Goal: Task Accomplishment & Management: Complete application form

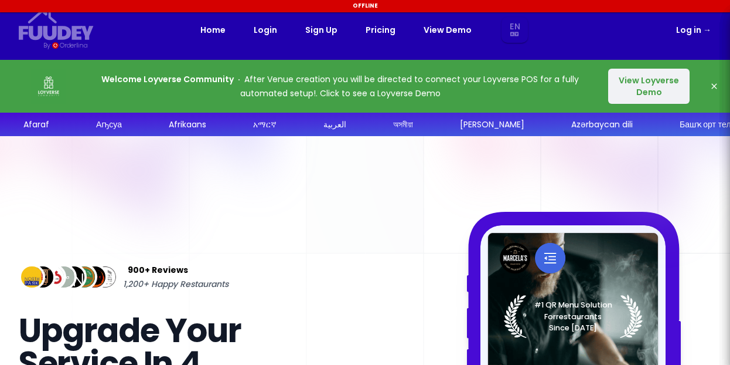
scroll to position [50, 0]
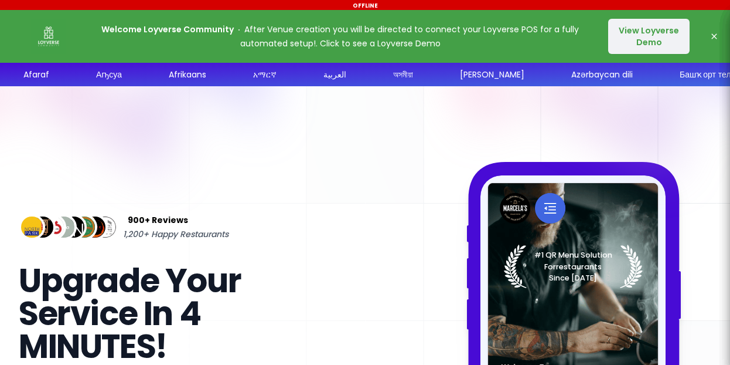
select select "en"
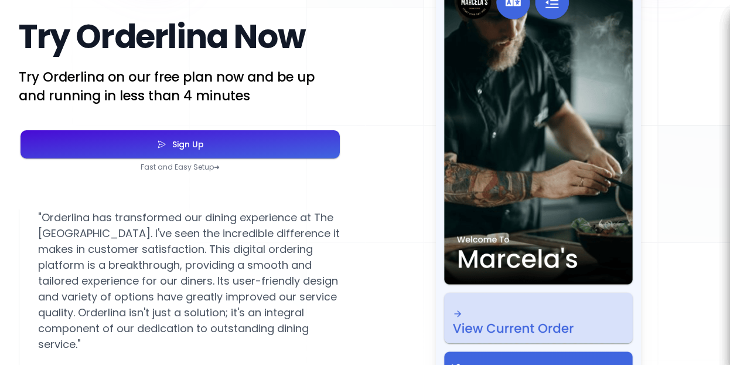
scroll to position [2134, 0]
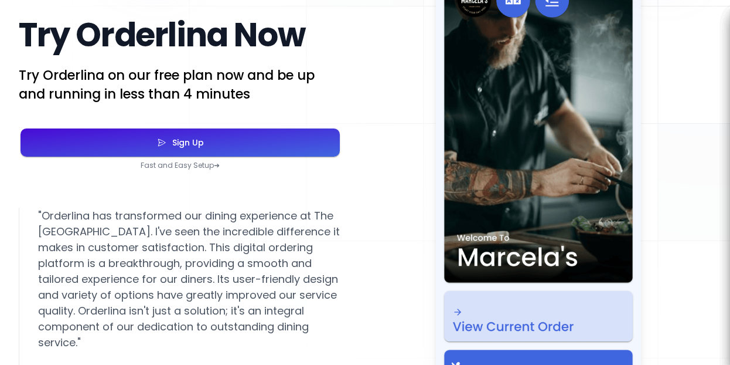
click at [212, 143] on button "Sign Up" at bounding box center [180, 142] width 319 height 28
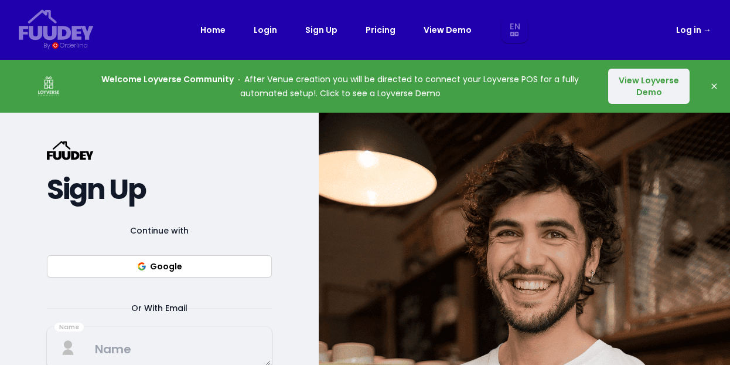
select select "en"
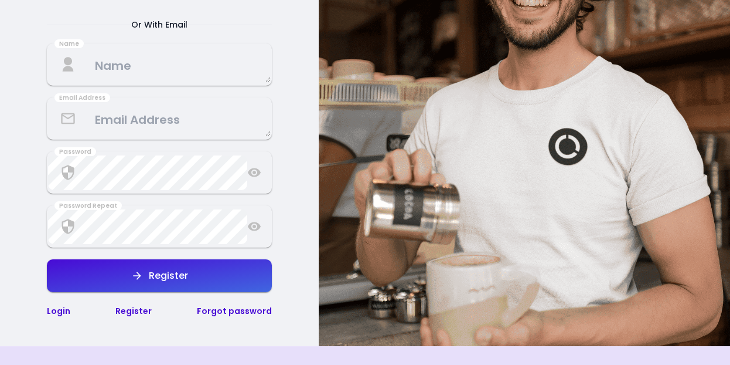
select select "en"
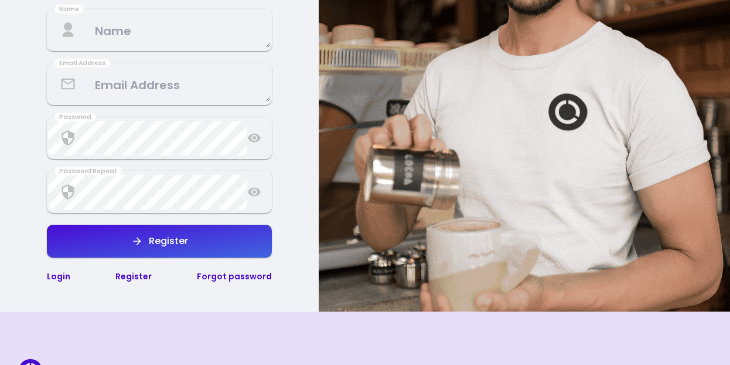
scroll to position [321, 0]
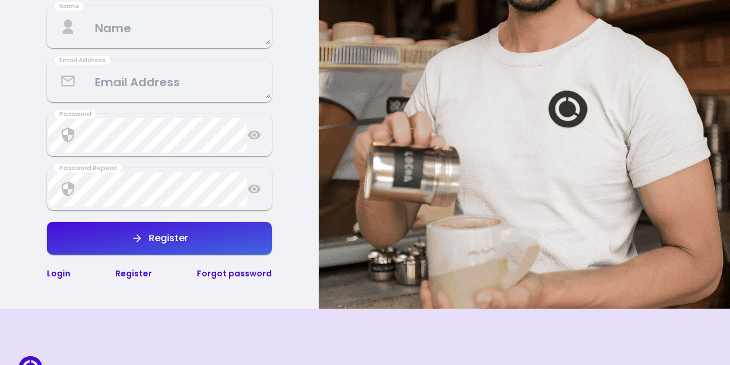
click at [111, 28] on textarea at bounding box center [159, 27] width 223 height 35
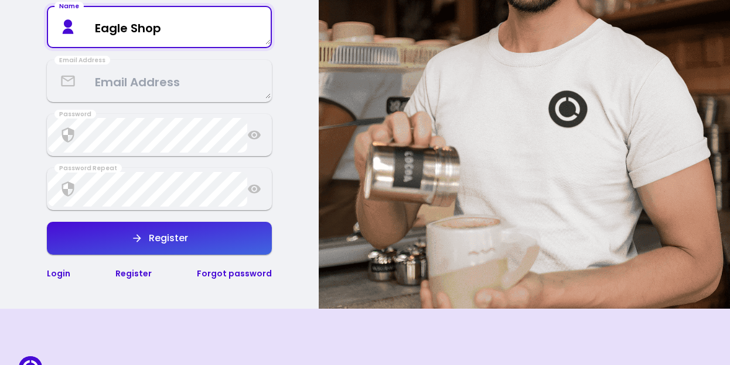
type textarea "Eagle Shop"
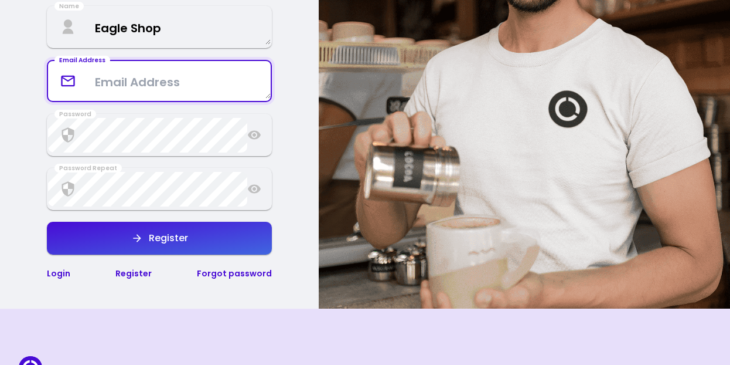
click at [97, 87] on textarea at bounding box center [159, 81] width 223 height 35
type textarea "[EMAIL_ADDRESS][DOMAIN_NAME]"
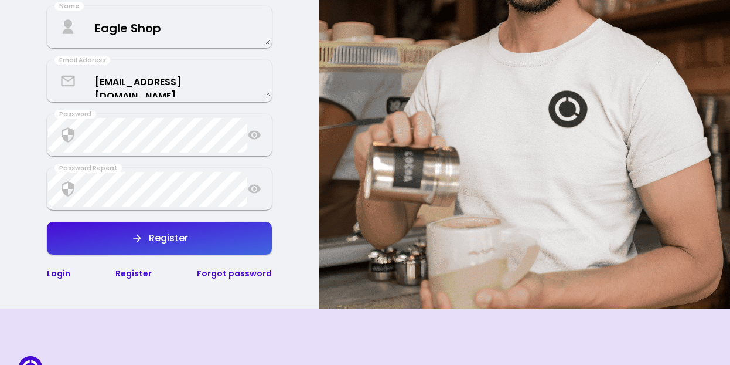
click at [134, 244] on button "Register" at bounding box center [159, 238] width 225 height 33
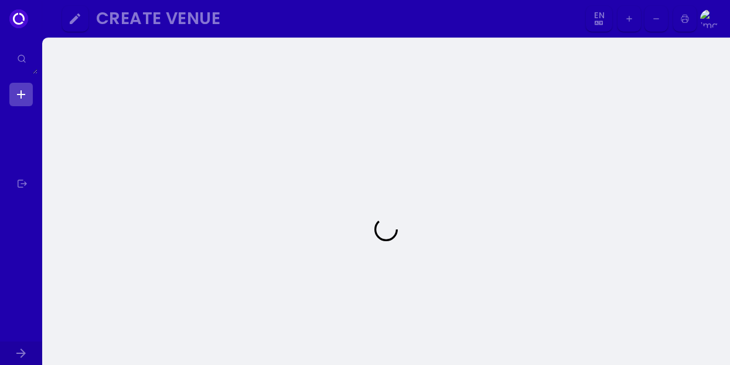
select select "en"
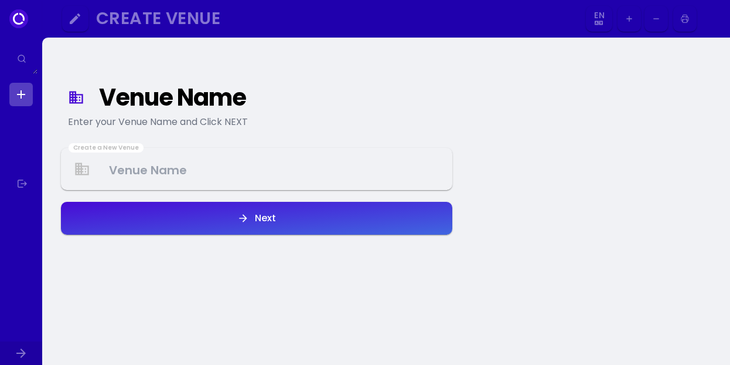
select select "en"
click at [151, 174] on Venue at bounding box center [256, 169] width 389 height 35
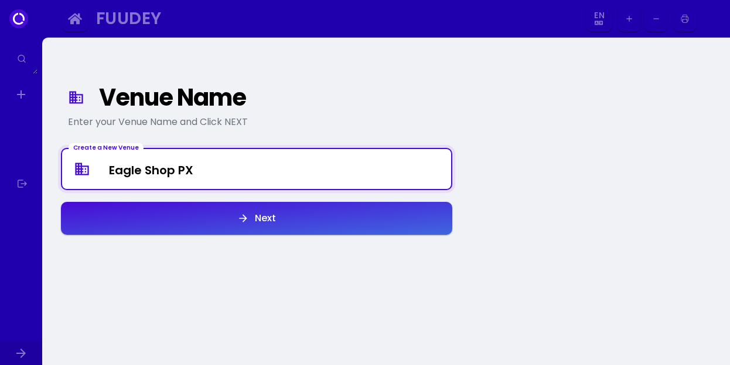
type Venue "Eagle Shop PX"
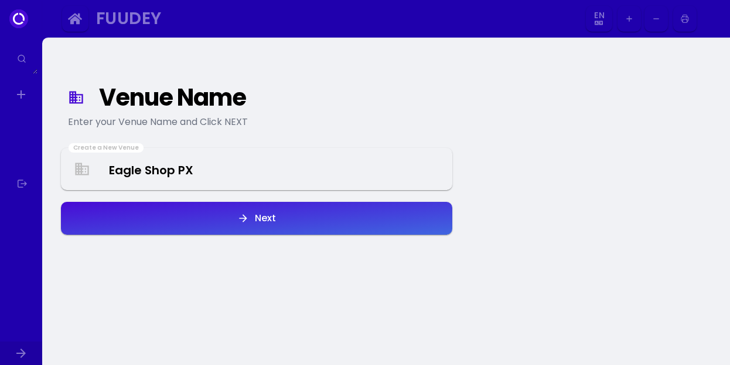
click at [241, 219] on icon "button" at bounding box center [243, 218] width 12 height 12
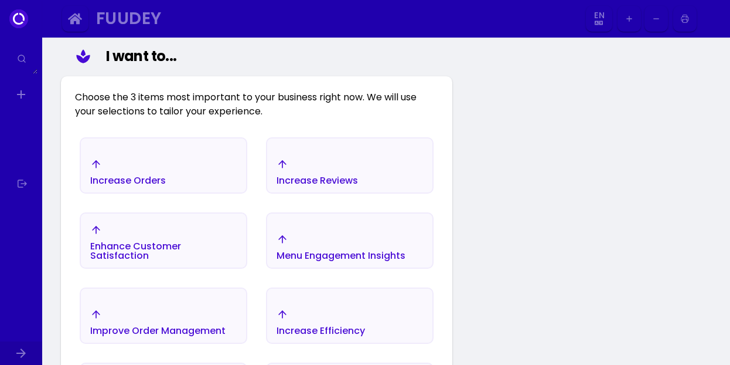
scroll to position [152, 0]
click at [212, 172] on div "Increase Orders" at bounding box center [163, 172] width 165 height 41
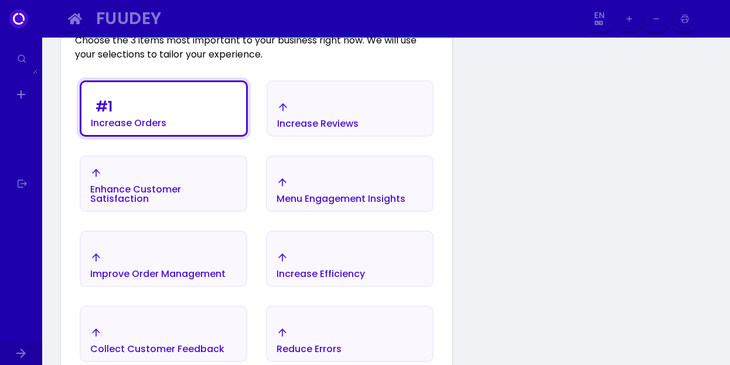
scroll to position [210, 0]
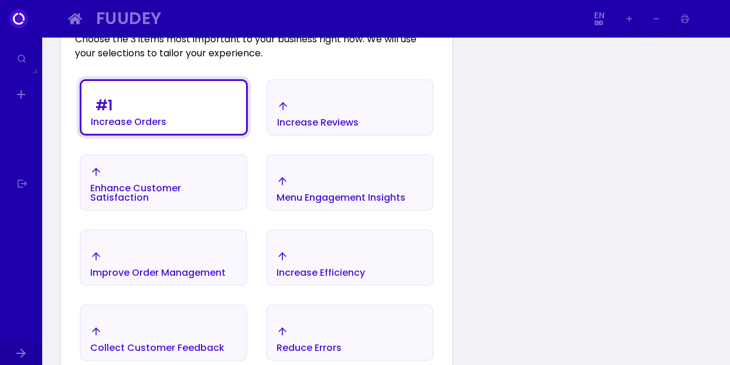
click at [391, 249] on div "Increase Efficiency" at bounding box center [349, 263] width 165 height 41
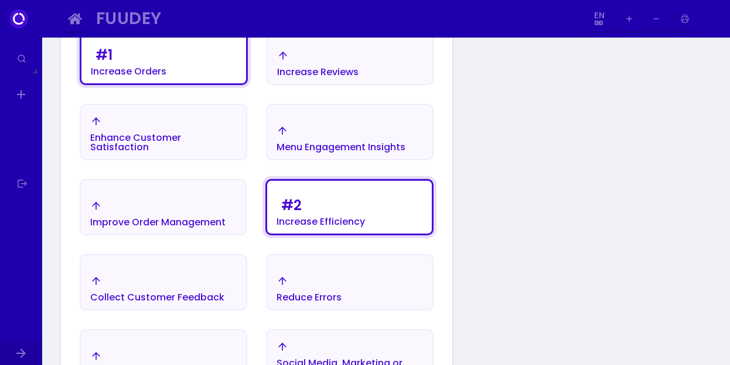
scroll to position [265, 0]
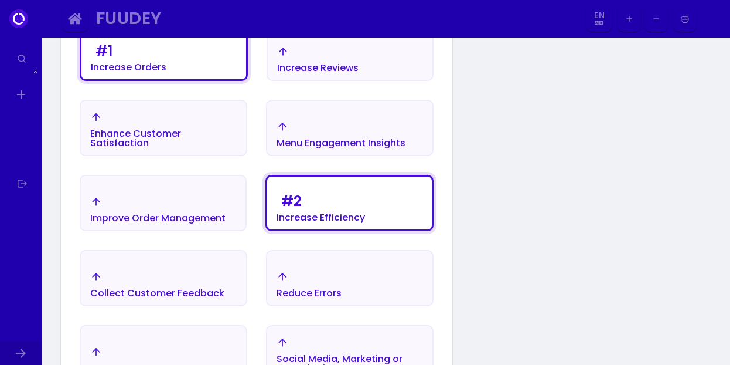
click at [389, 268] on div "Reduce Errors" at bounding box center [349, 284] width 165 height 41
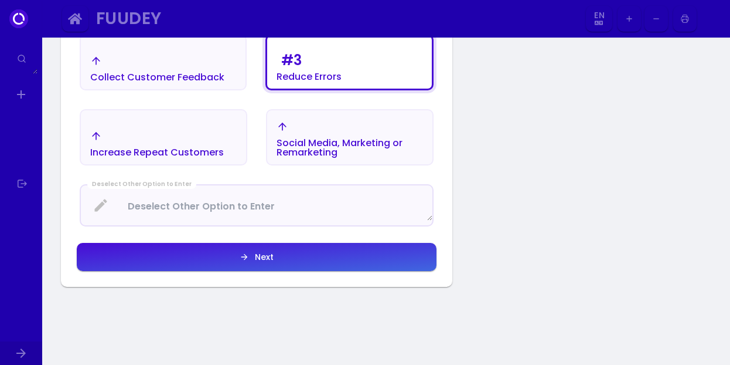
scroll to position [483, 0]
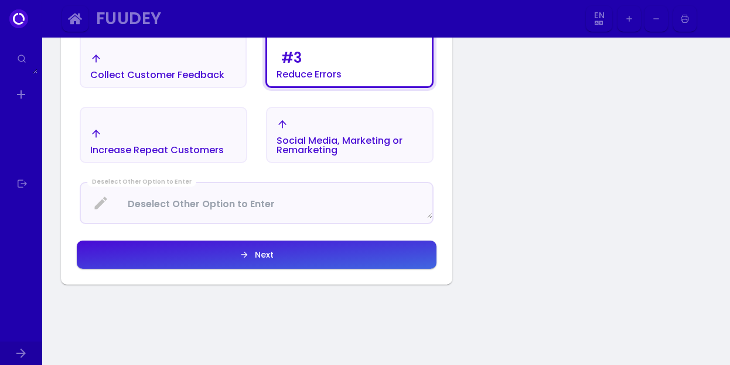
click at [263, 251] on div "Next" at bounding box center [261, 254] width 25 height 8
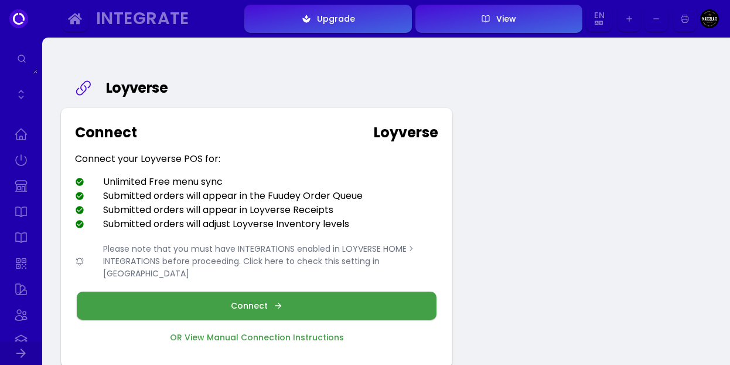
click at [240, 301] on div "Connect" at bounding box center [252, 305] width 43 height 8
